Goal: Transaction & Acquisition: Purchase product/service

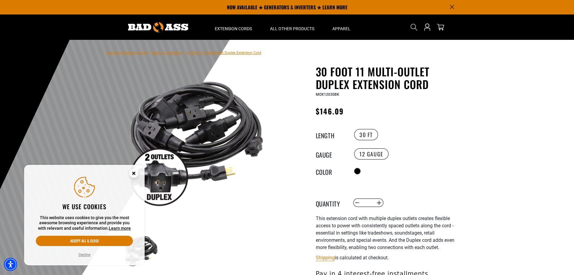
click at [132, 173] on circle "Close this option" at bounding box center [133, 173] width 9 height 9
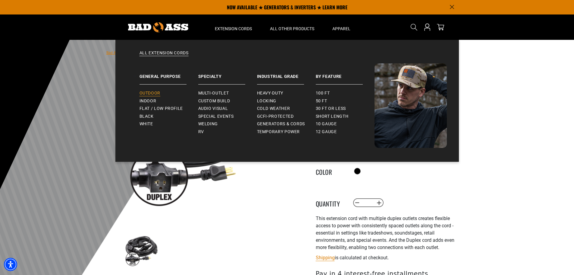
click at [147, 93] on span "Outdoor" at bounding box center [150, 92] width 21 height 5
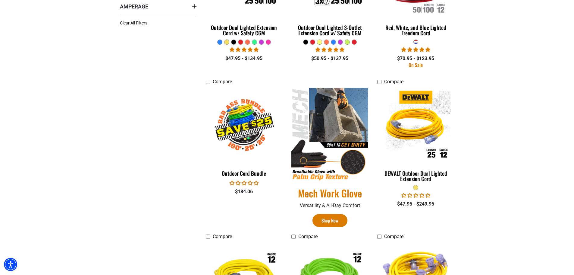
scroll to position [271, 0]
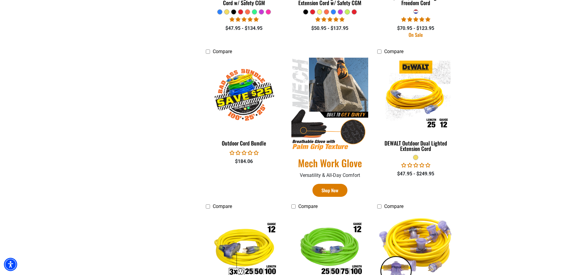
click at [423, 219] on img at bounding box center [416, 249] width 84 height 77
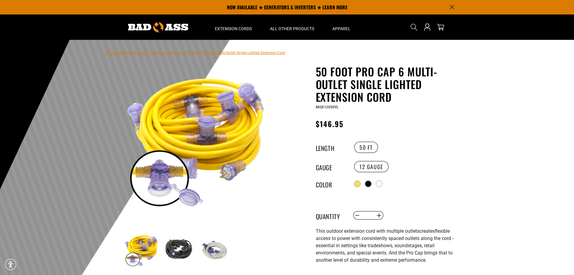
scroll to position [30, 0]
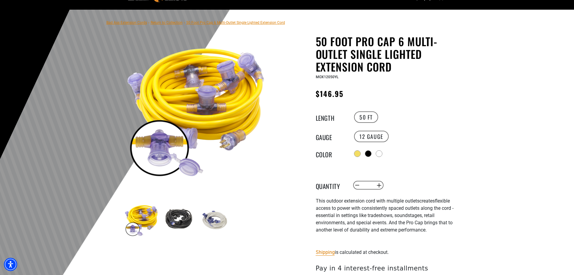
click at [176, 221] on img at bounding box center [178, 219] width 35 height 35
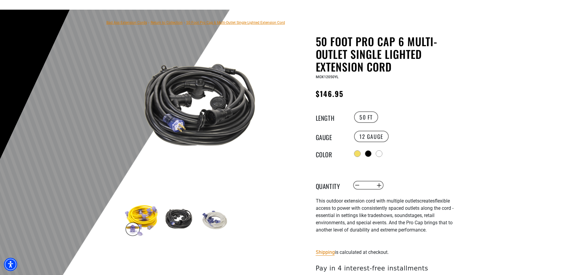
scroll to position [121, 0]
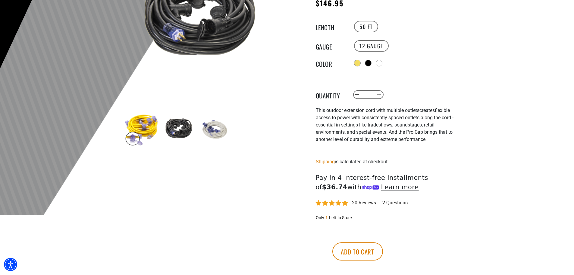
click at [220, 131] on img at bounding box center [214, 129] width 35 height 35
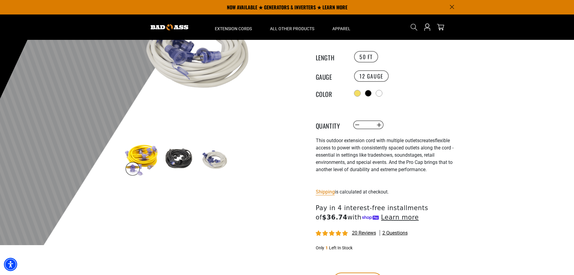
click at [176, 150] on img at bounding box center [178, 159] width 35 height 35
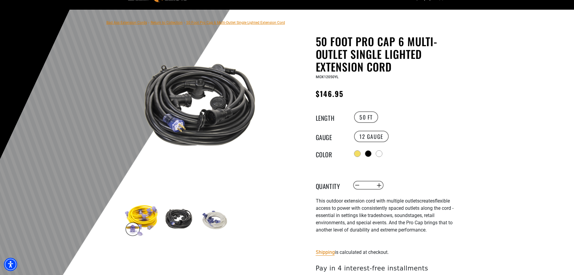
scroll to position [121, 0]
